Goal: Task Accomplishment & Management: Manage account settings

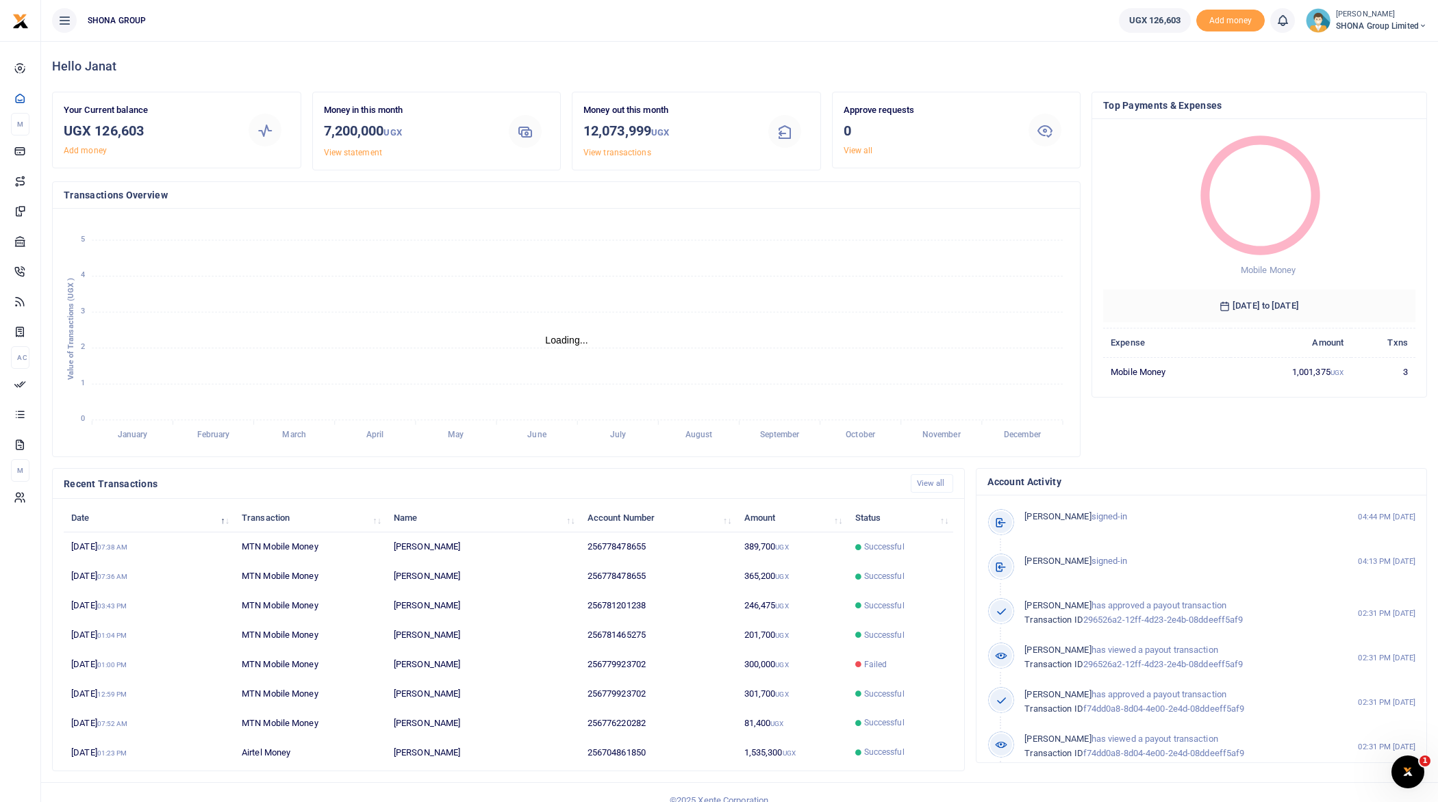
scroll to position [1, 1]
click at [1369, 25] on span "SHONA Group Limited" at bounding box center [1381, 26] width 91 height 12
click at [1345, 47] on link "Switch accounts" at bounding box center [1374, 49] width 108 height 19
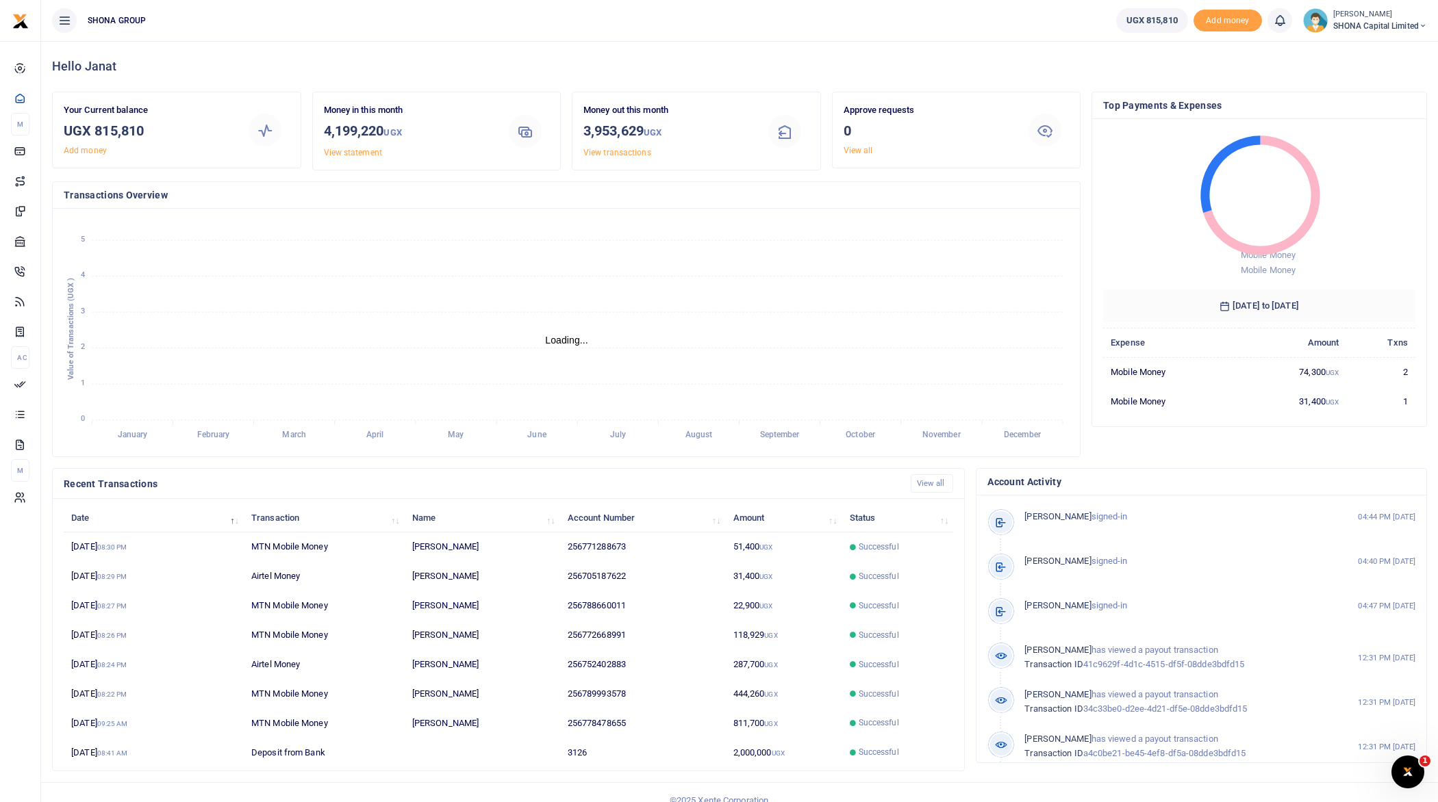
scroll to position [1, 1]
click at [1366, 16] on small "[PERSON_NAME]" at bounding box center [1380, 15] width 94 height 12
click at [1350, 52] on link "Switch accounts" at bounding box center [1375, 49] width 108 height 19
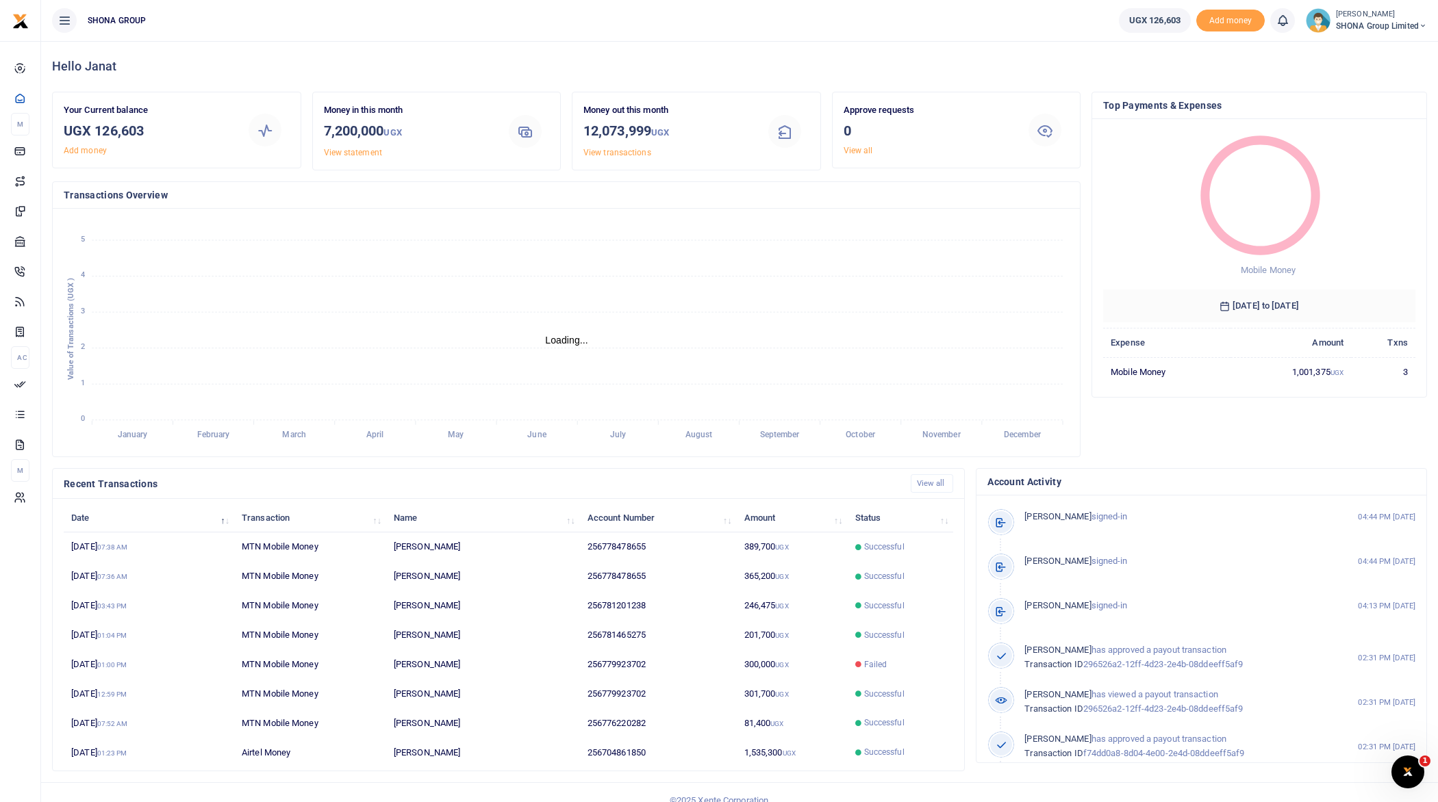
scroll to position [10, 0]
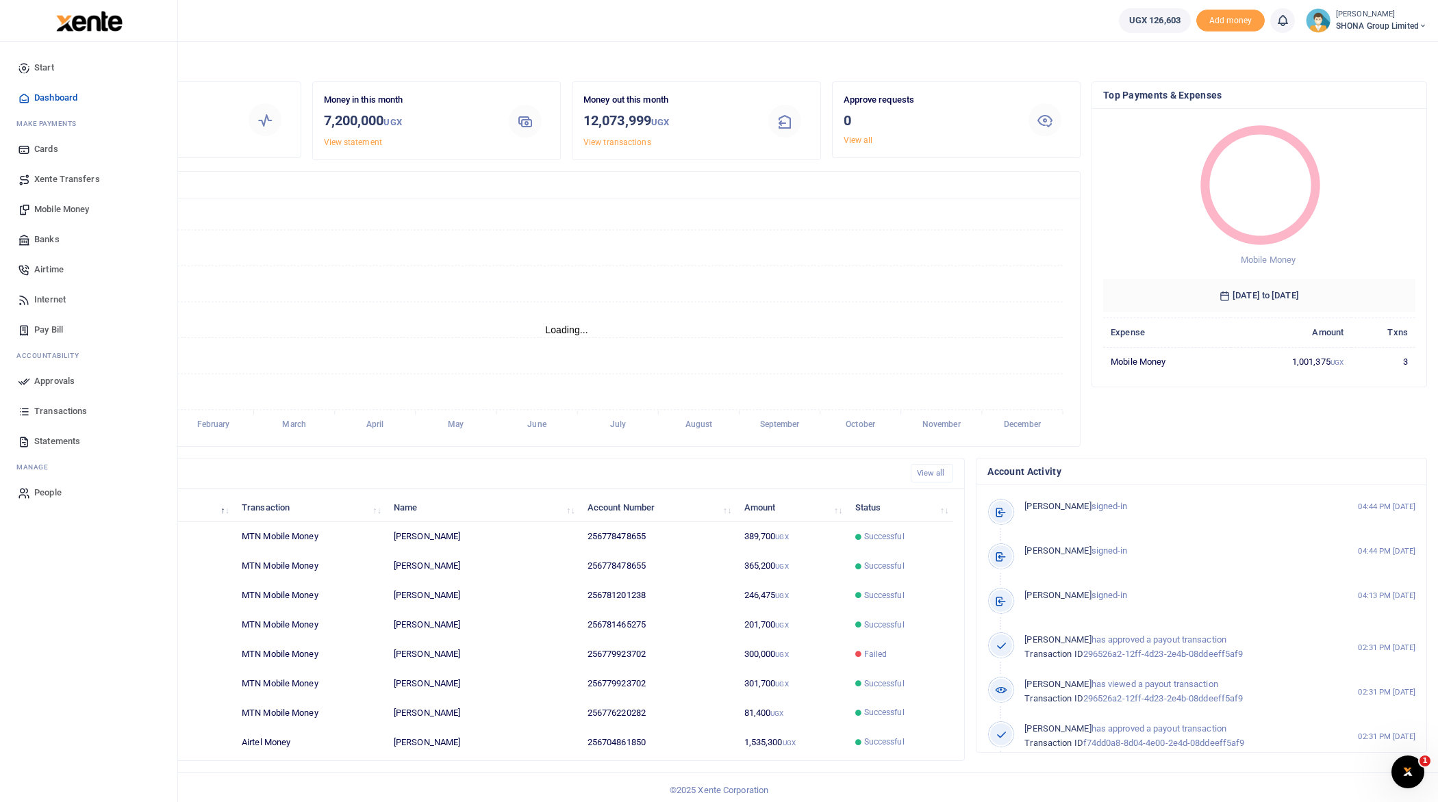
click at [41, 383] on span "Approvals" at bounding box center [54, 382] width 40 height 14
